Goal: Task Accomplishment & Management: Manage account settings

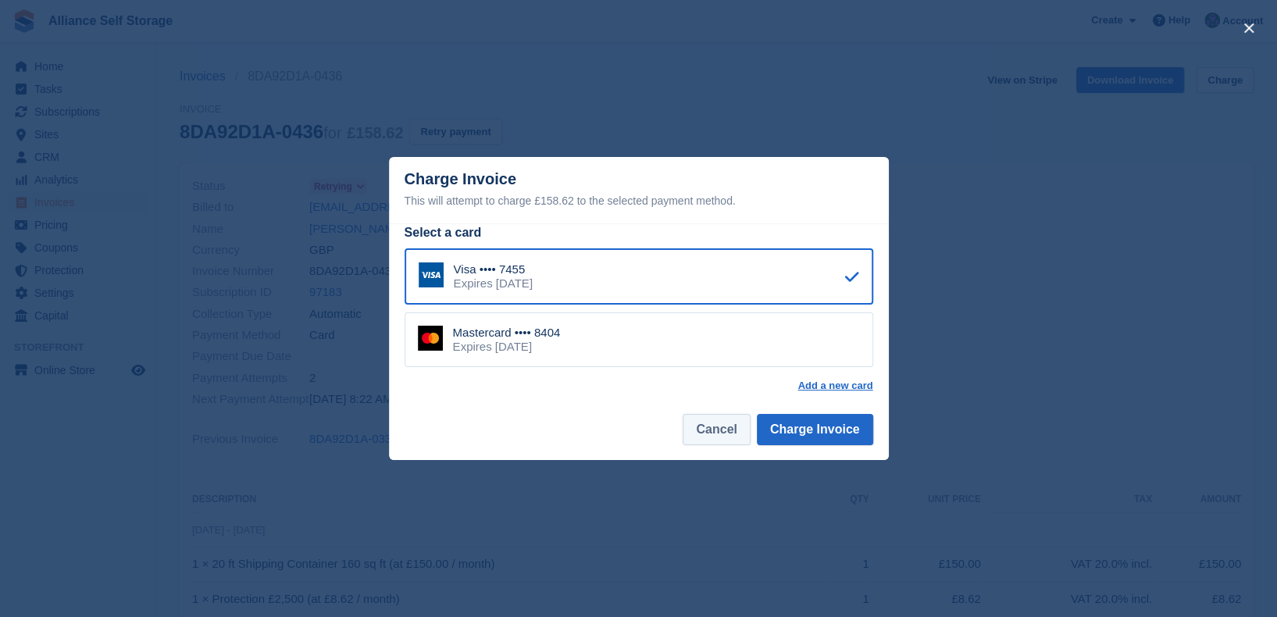
click at [723, 439] on button "Cancel" at bounding box center [716, 429] width 67 height 31
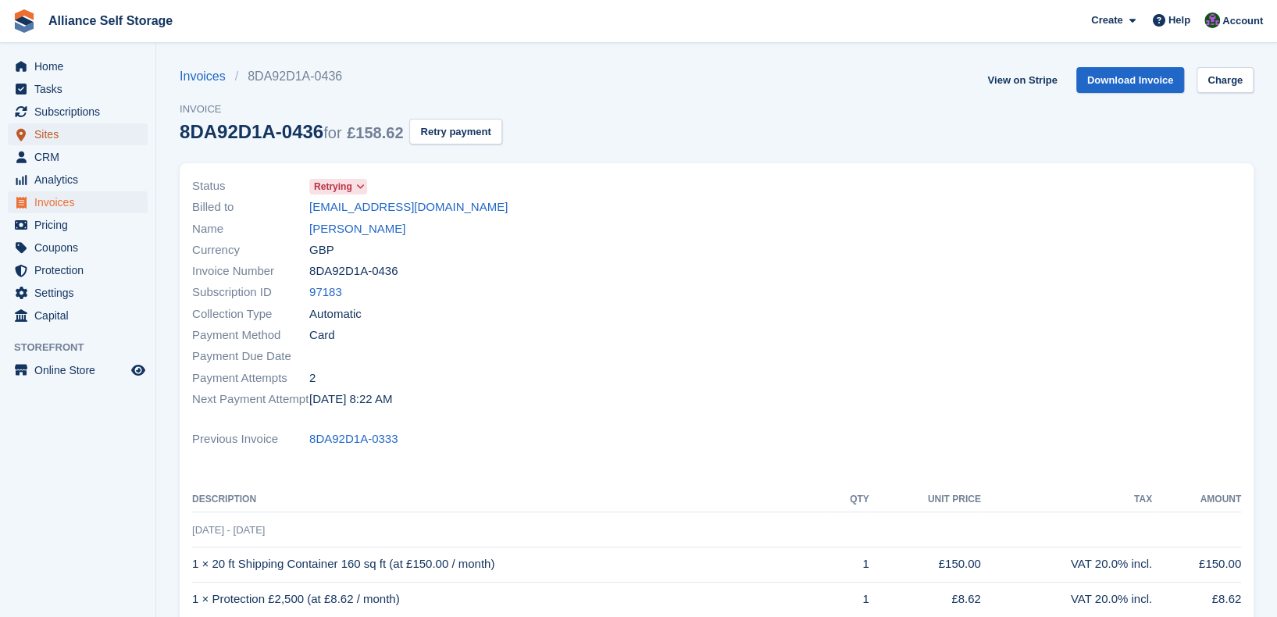
click at [78, 129] on span "Sites" at bounding box center [81, 134] width 94 height 22
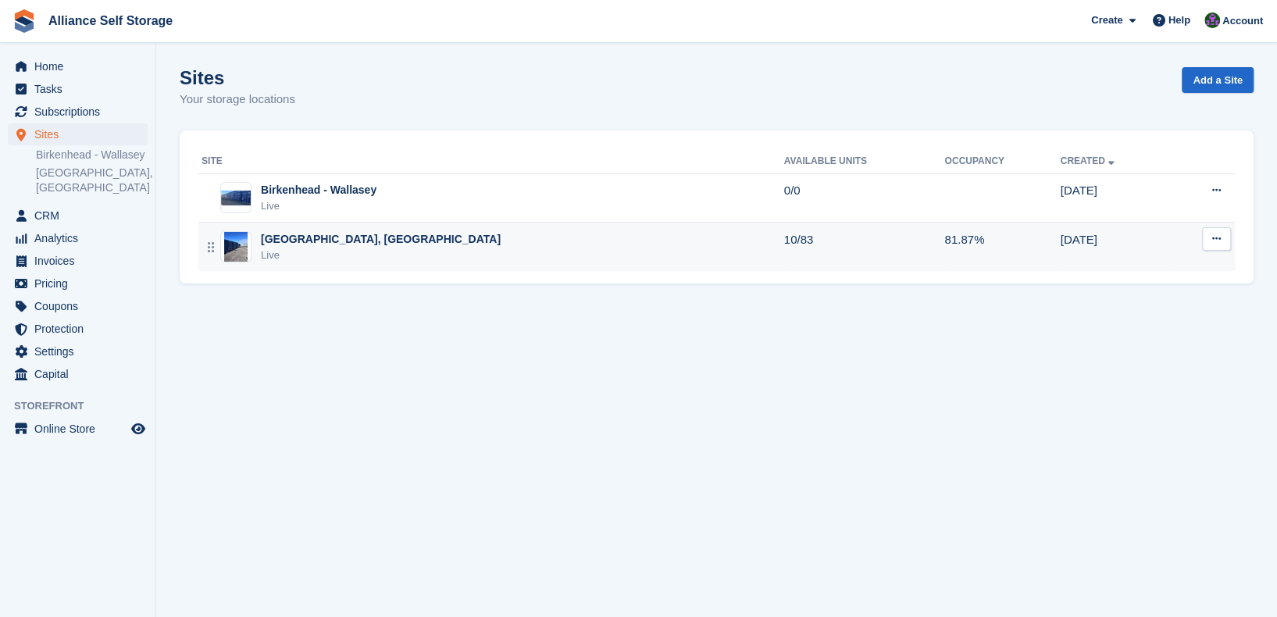
click at [687, 252] on div "Tarren Way South, Moreton, Wirral Live" at bounding box center [493, 247] width 583 height 32
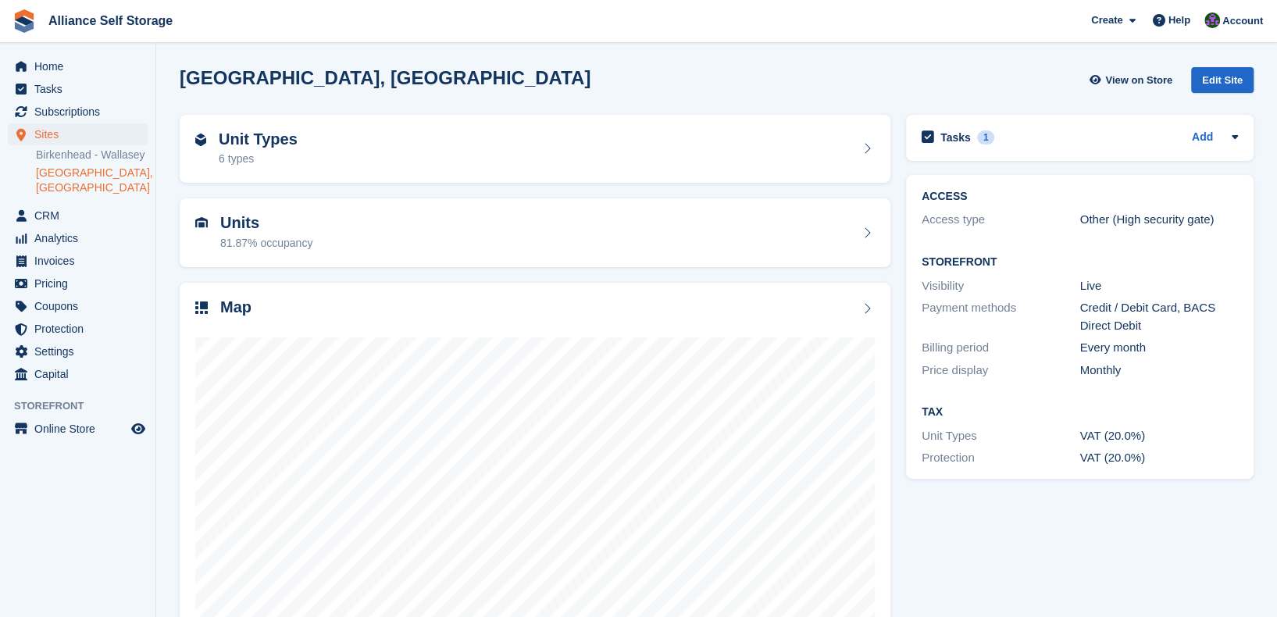
click at [670, 327] on div at bounding box center [535, 475] width 680 height 312
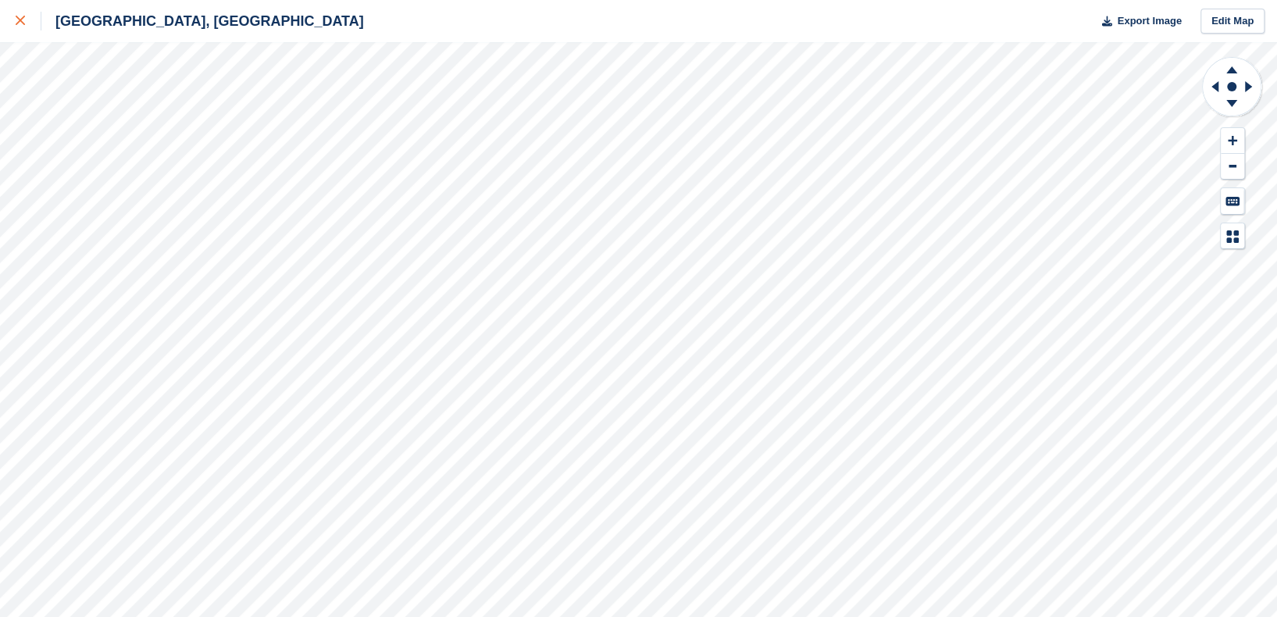
click at [16, 16] on div at bounding box center [29, 21] width 26 height 19
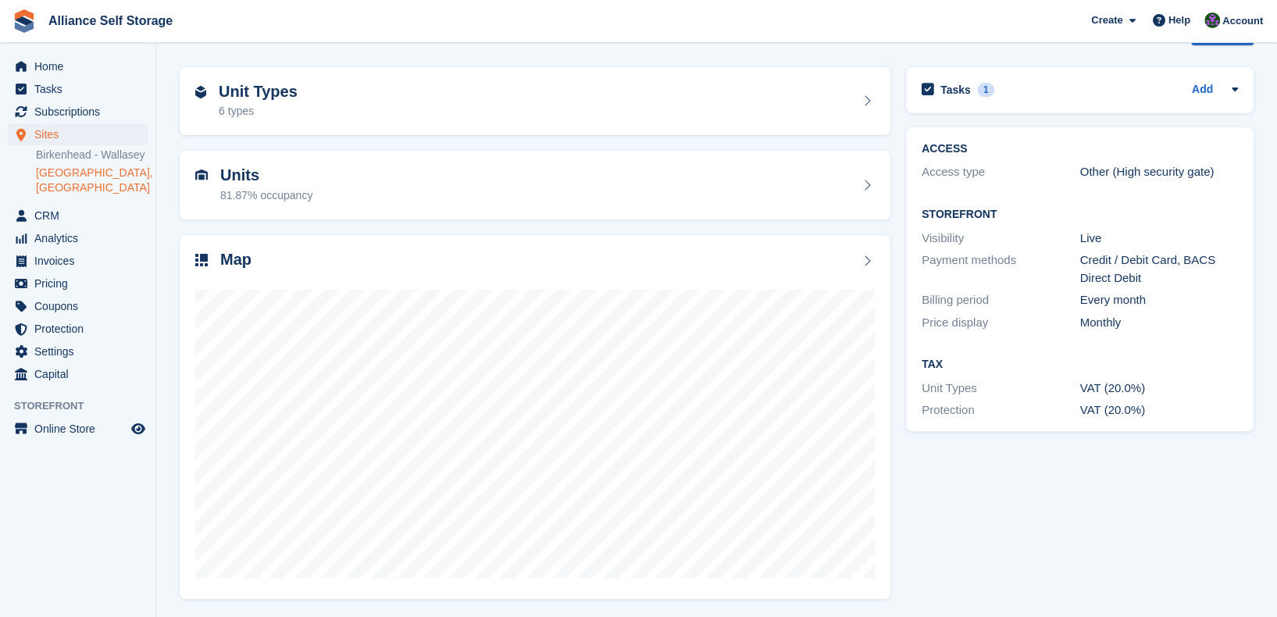
scroll to position [48, 0]
click at [80, 241] on span "Analytics" at bounding box center [81, 238] width 94 height 22
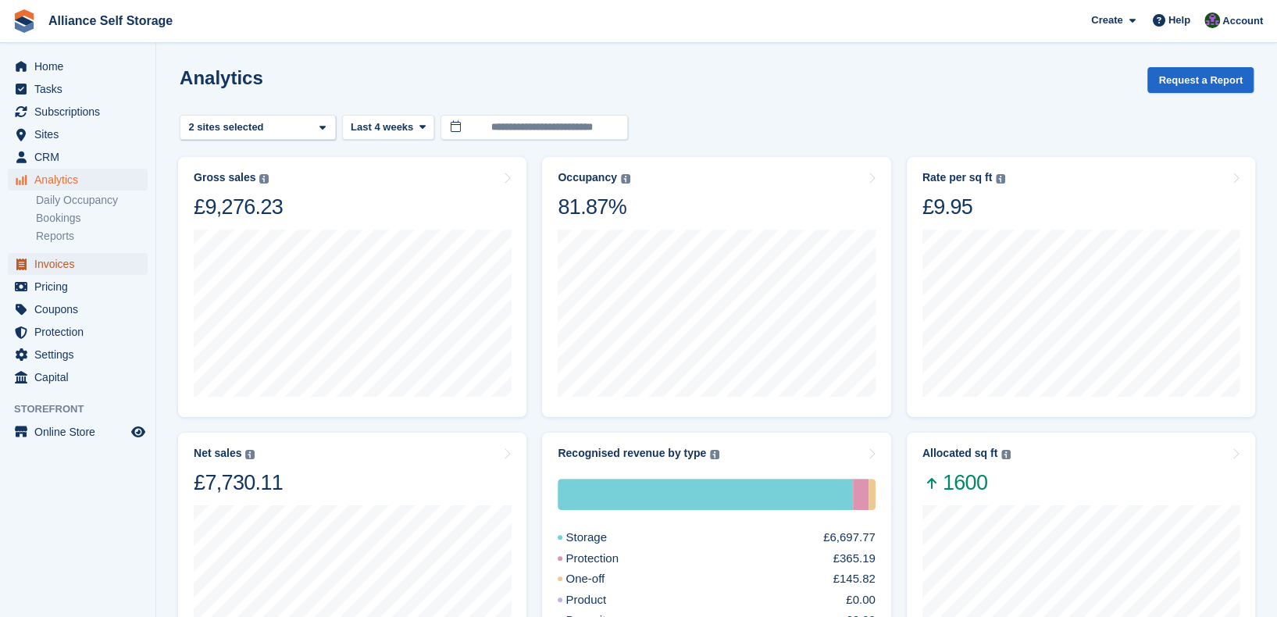
click at [73, 269] on span "Invoices" at bounding box center [81, 264] width 94 height 22
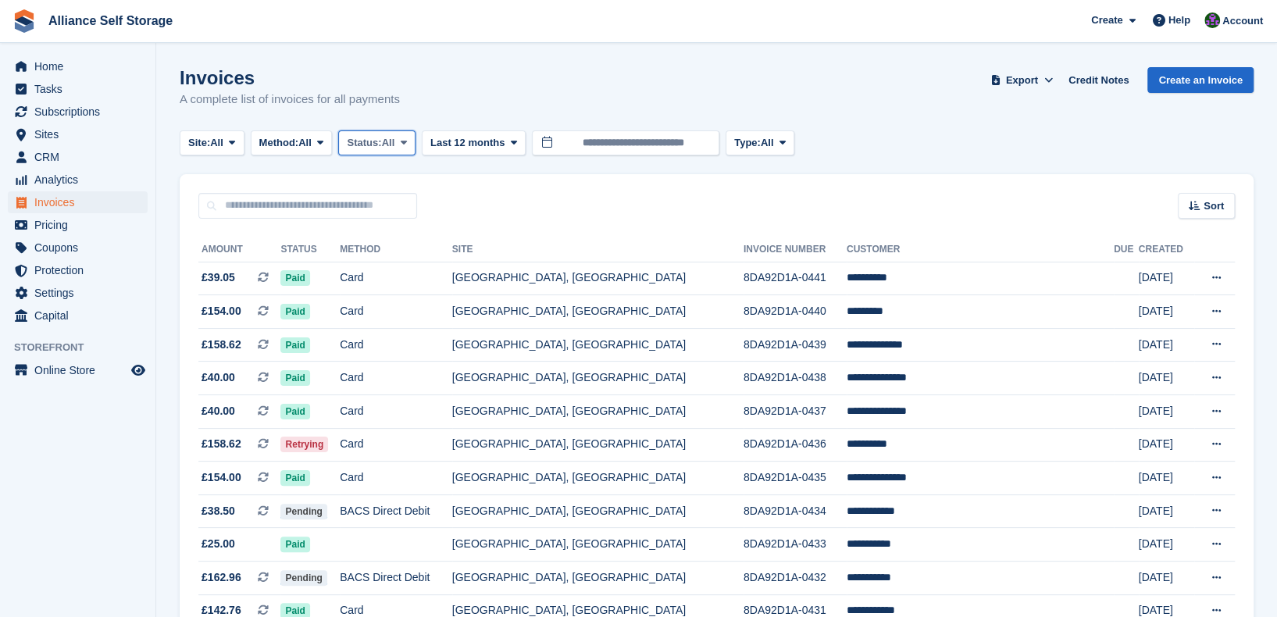
click at [389, 145] on span "All" at bounding box center [388, 143] width 13 height 16
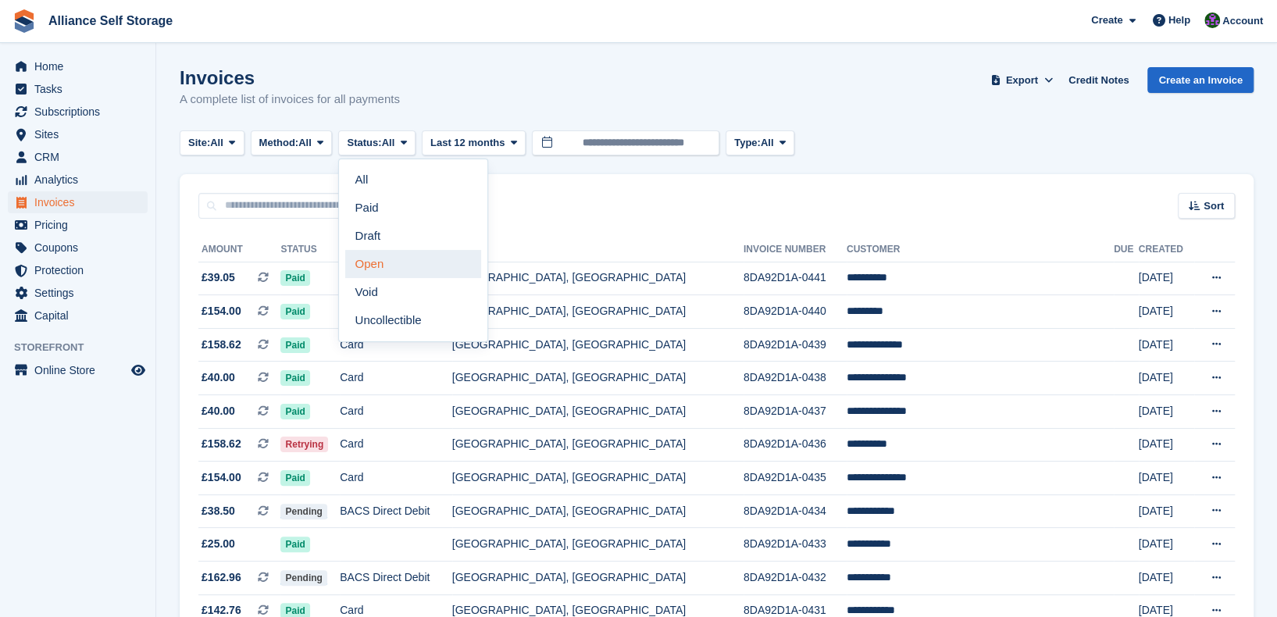
click at [422, 270] on link "Open" at bounding box center [413, 264] width 136 height 28
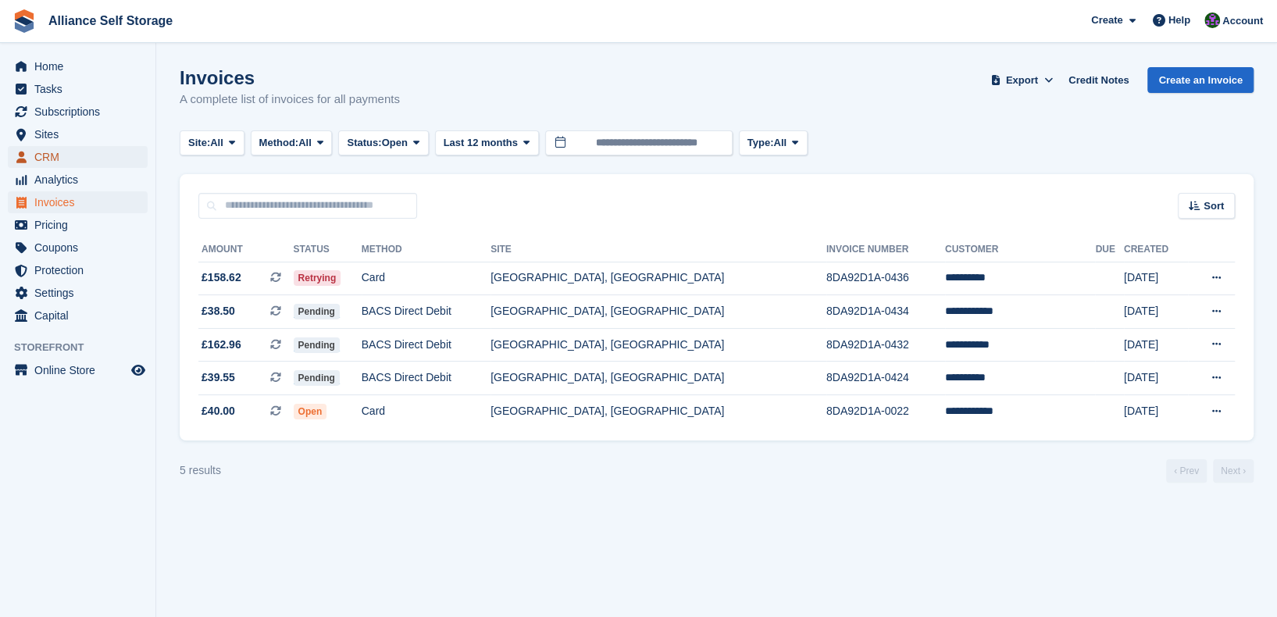
click at [75, 166] on span "CRM" at bounding box center [81, 157] width 94 height 22
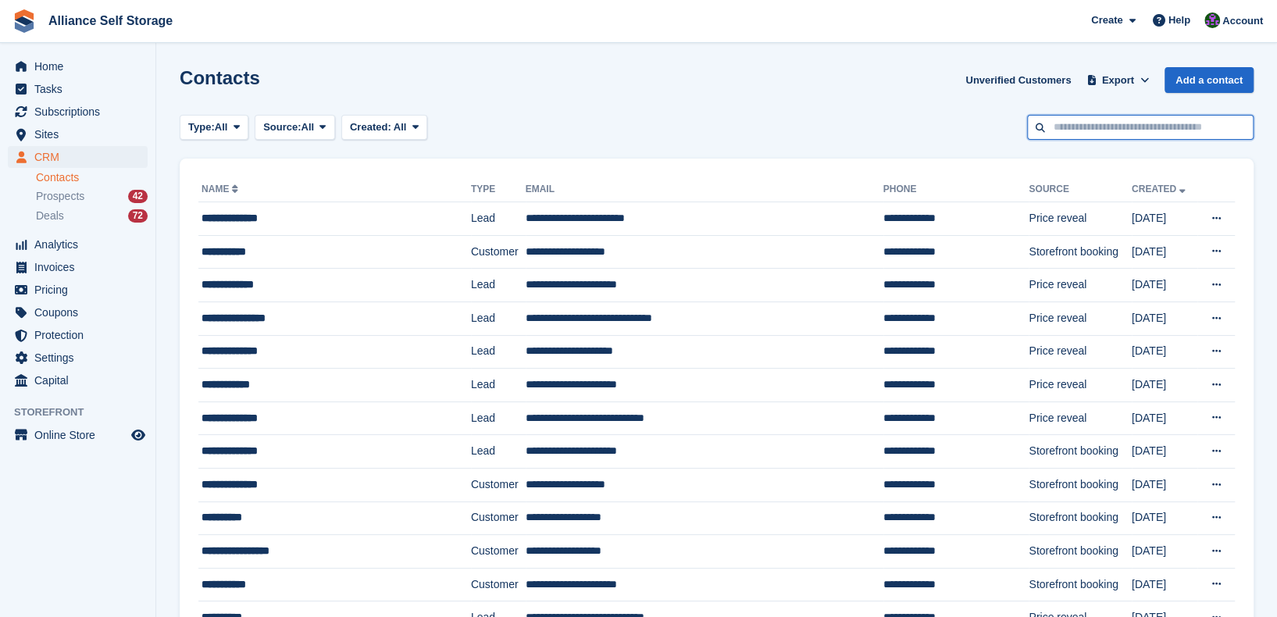
click at [1147, 121] on input "text" at bounding box center [1140, 128] width 227 height 26
type input "******"
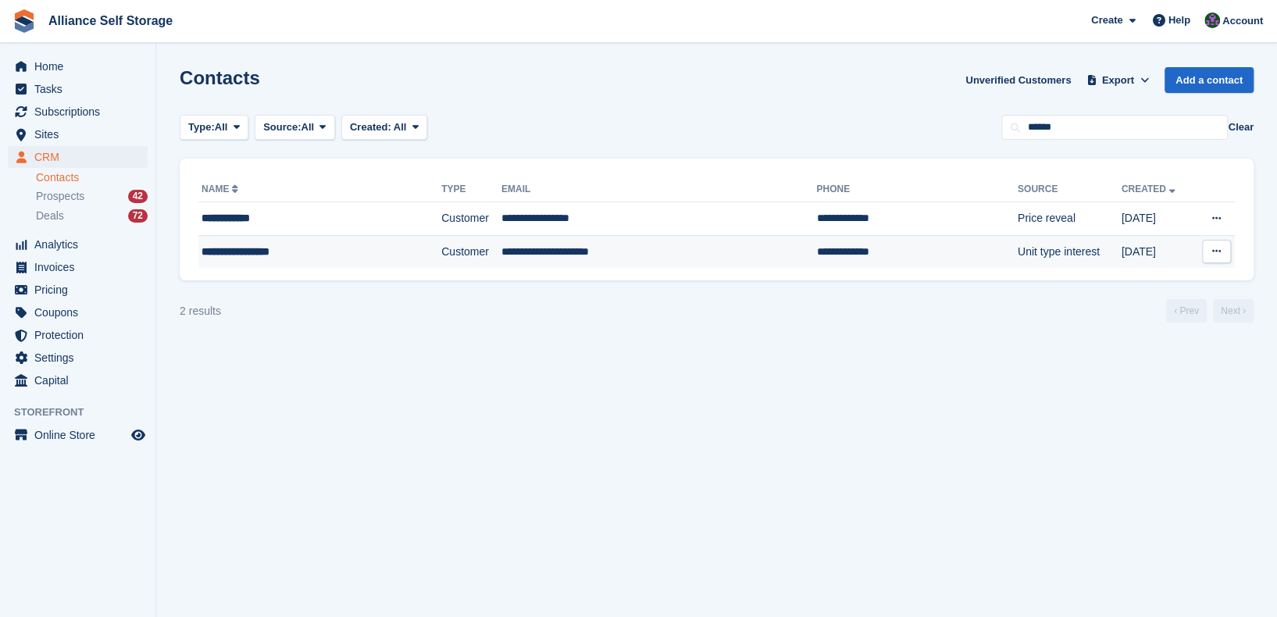
click at [709, 266] on td "**********" at bounding box center [660, 251] width 316 height 33
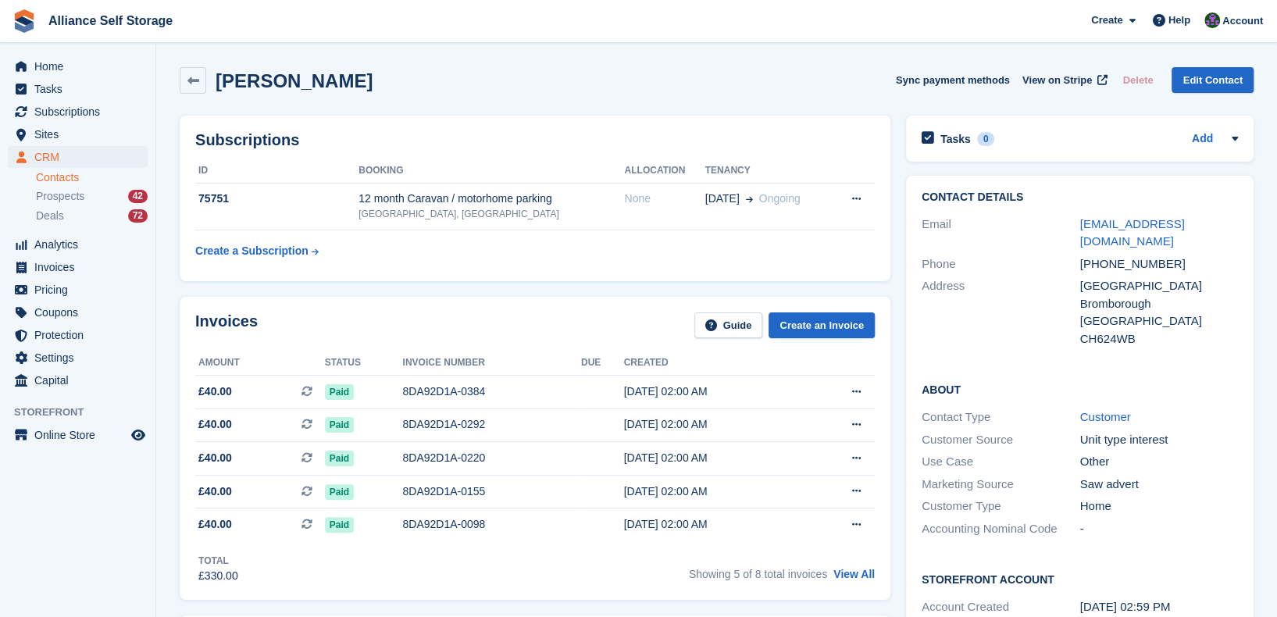
click at [848, 584] on div "Showing 5 of 8 total invoices View All" at bounding box center [782, 572] width 186 height 24
click at [850, 570] on link "View All" at bounding box center [854, 574] width 41 height 12
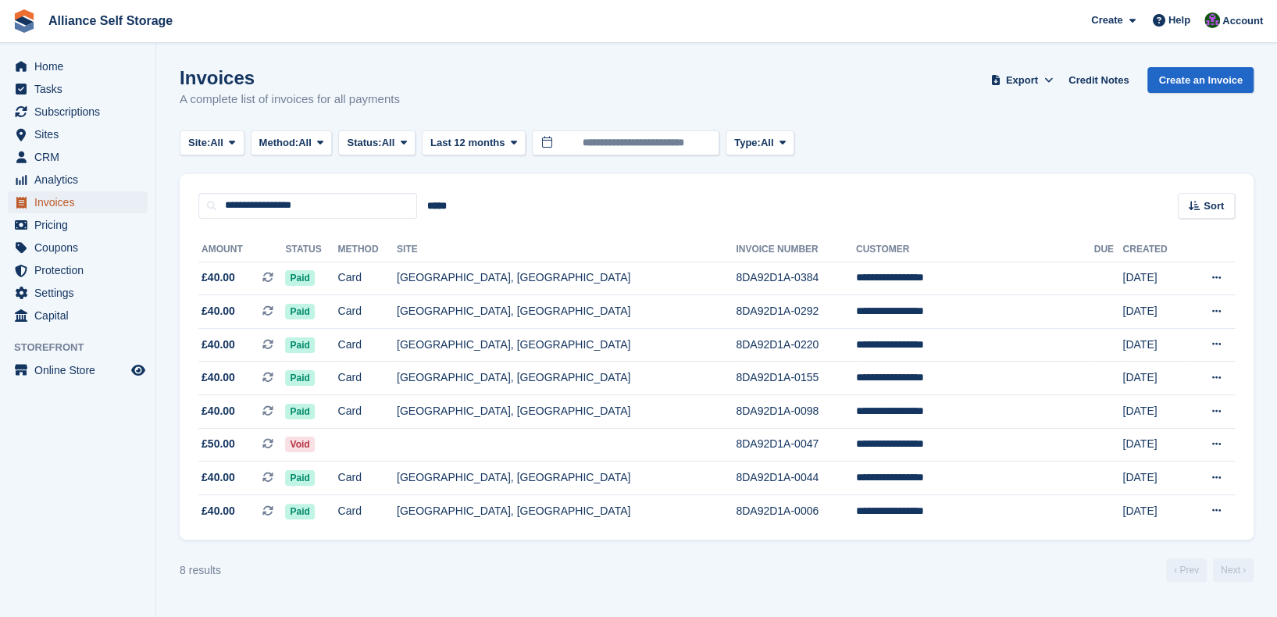
click at [67, 207] on span "Invoices" at bounding box center [81, 202] width 94 height 22
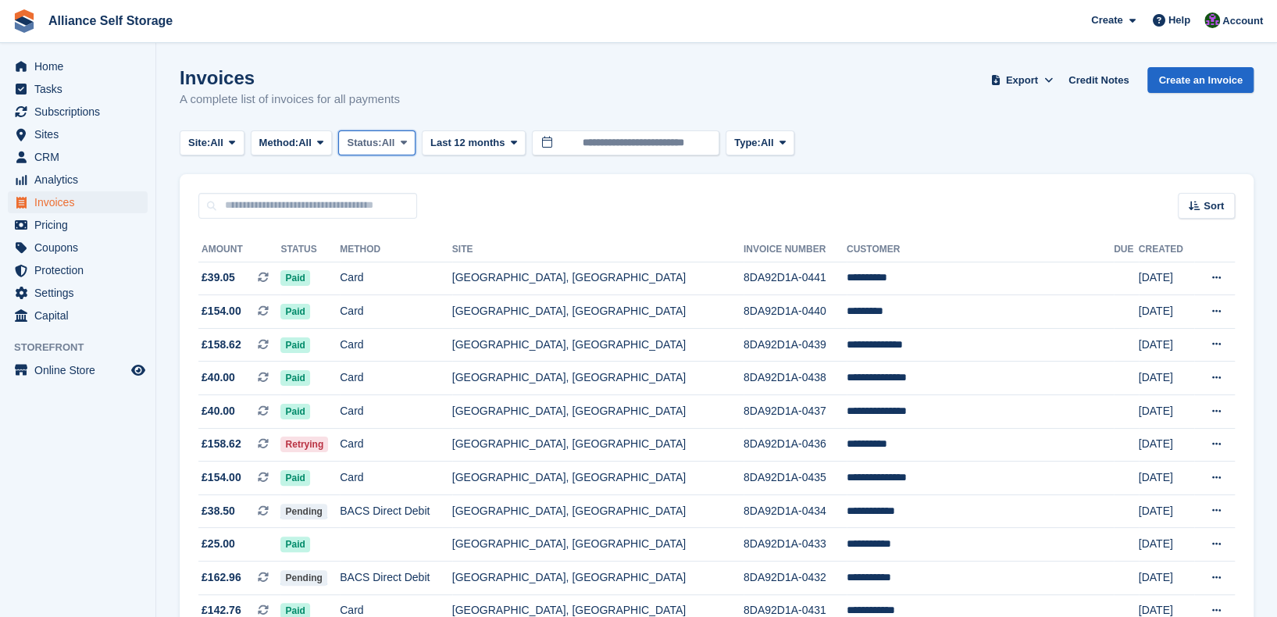
click at [395, 141] on span "All" at bounding box center [388, 143] width 13 height 16
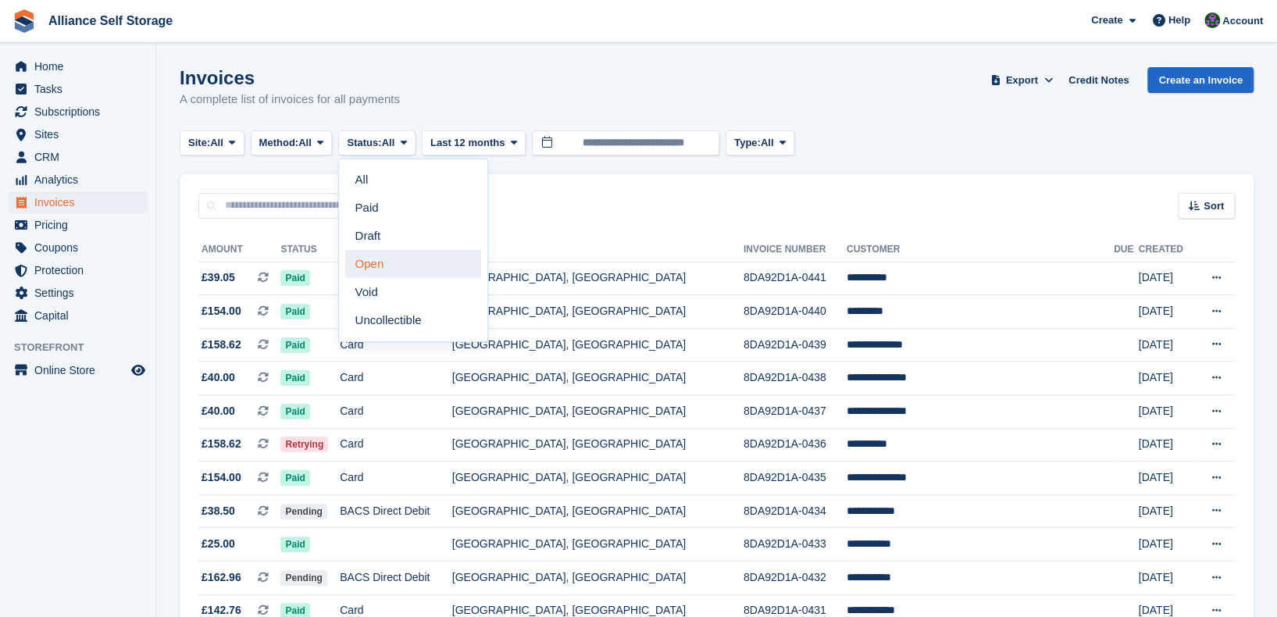
click at [396, 260] on link "Open" at bounding box center [413, 264] width 136 height 28
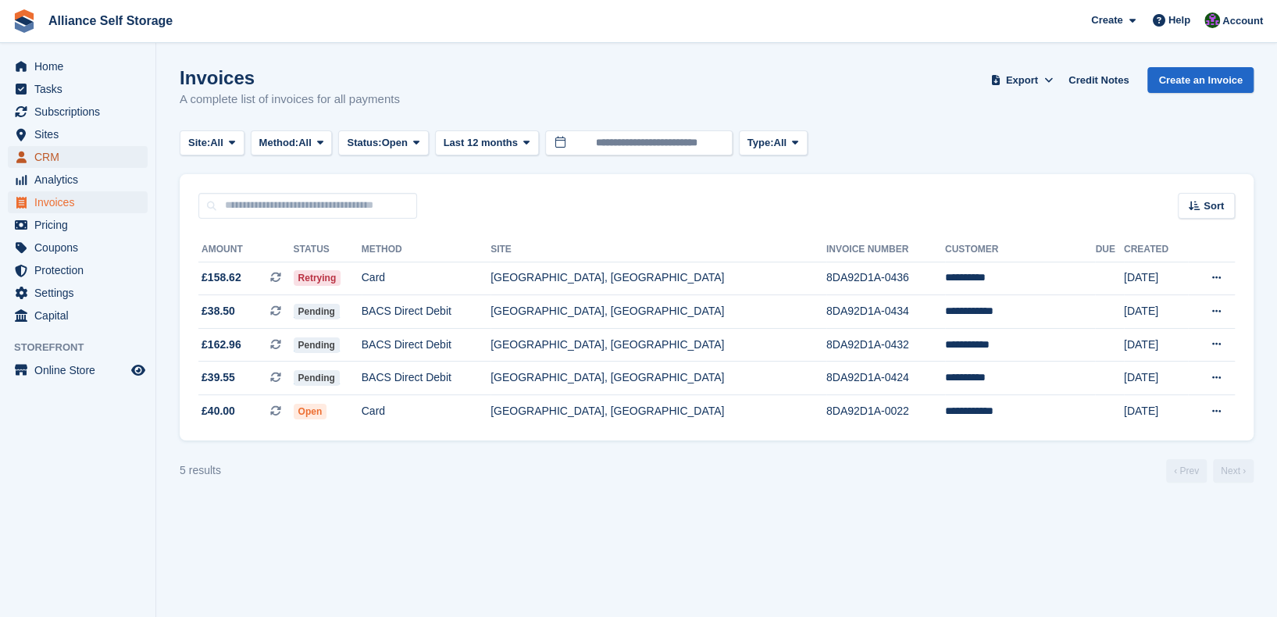
click at [77, 154] on span "CRM" at bounding box center [81, 157] width 94 height 22
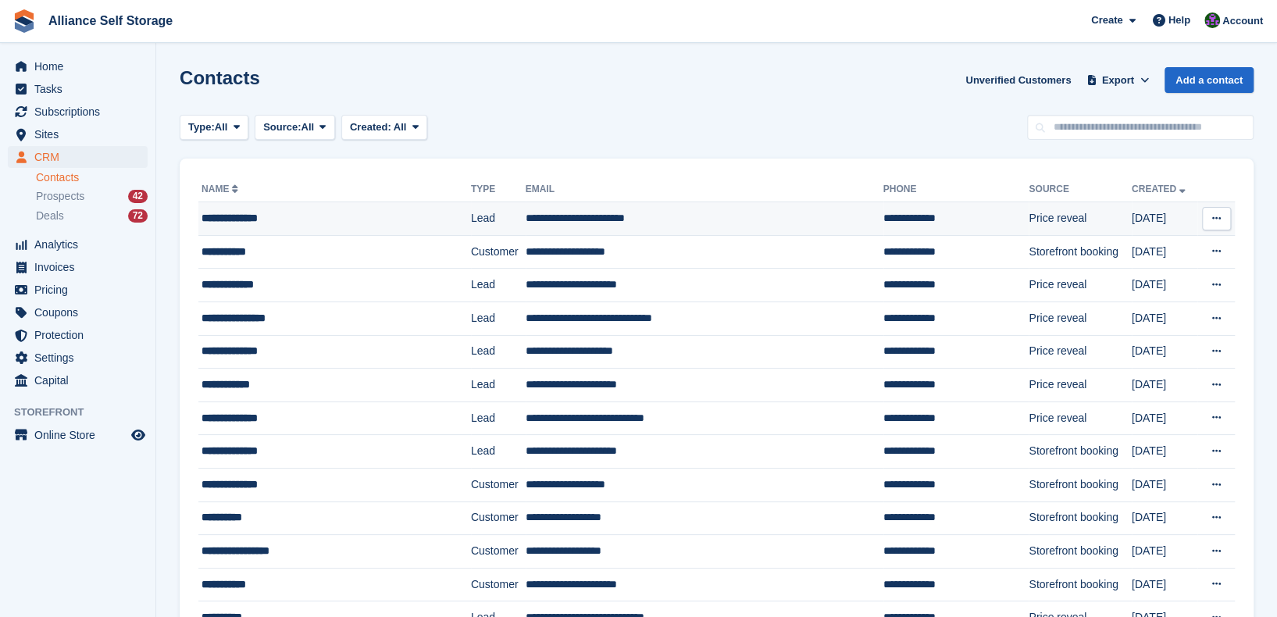
click at [471, 221] on td "Lead" at bounding box center [498, 219] width 55 height 34
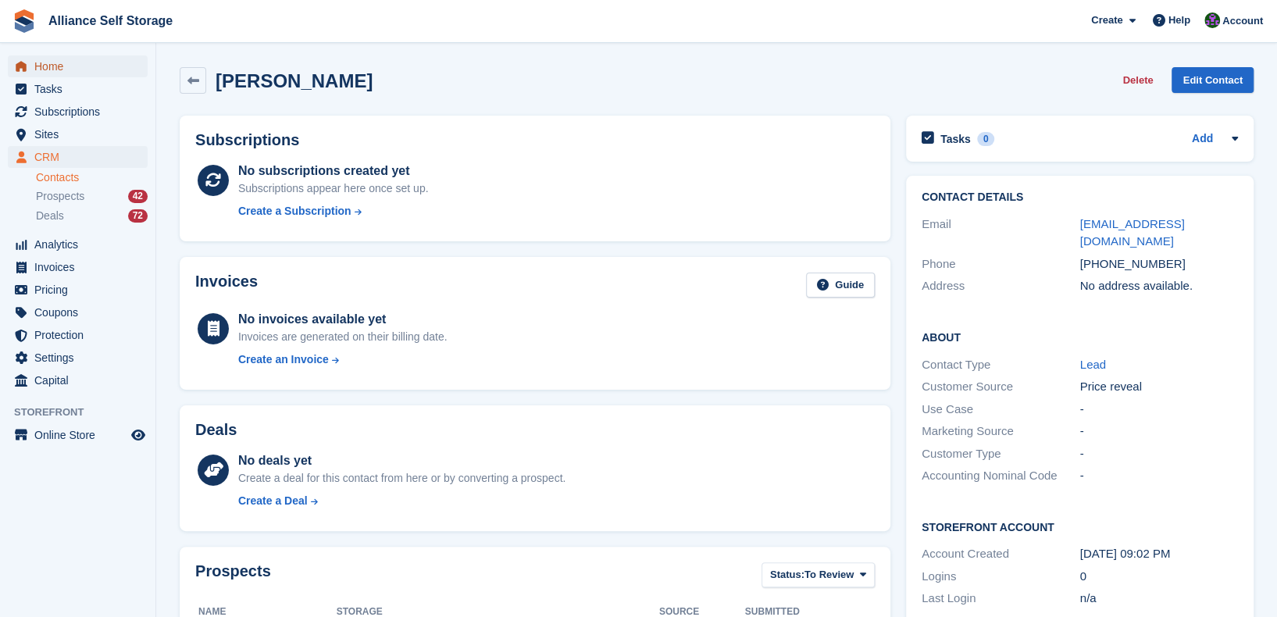
click at [92, 67] on span "Home" at bounding box center [81, 66] width 94 height 22
